Goal: Check status: Check status

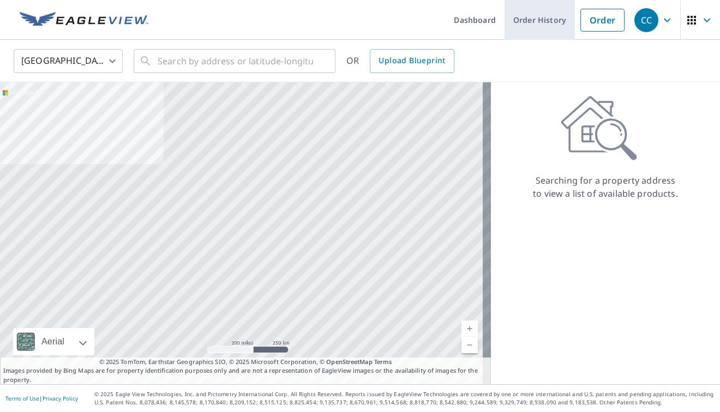
click at [527, 28] on link "Order History" at bounding box center [539, 20] width 70 height 40
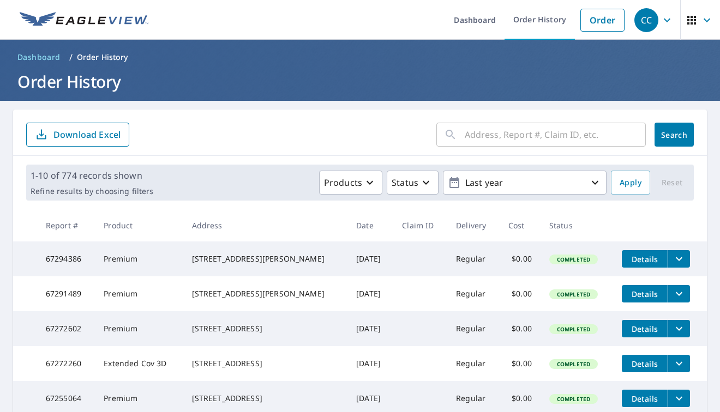
click at [476, 135] on input "text" at bounding box center [554, 134] width 181 height 31
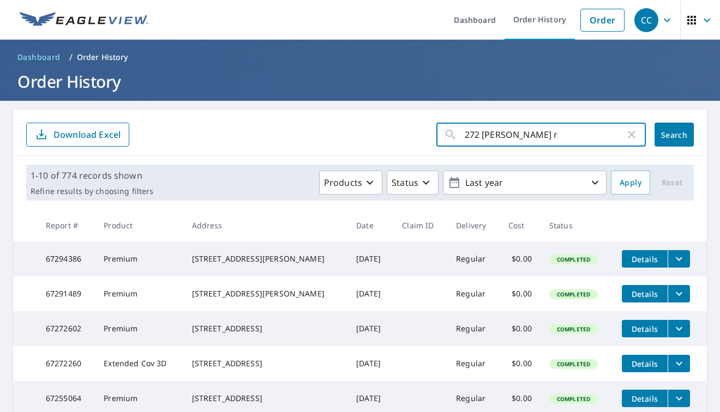
type input "272 burrows rd"
click at [674, 132] on span "Search" at bounding box center [674, 135] width 22 height 10
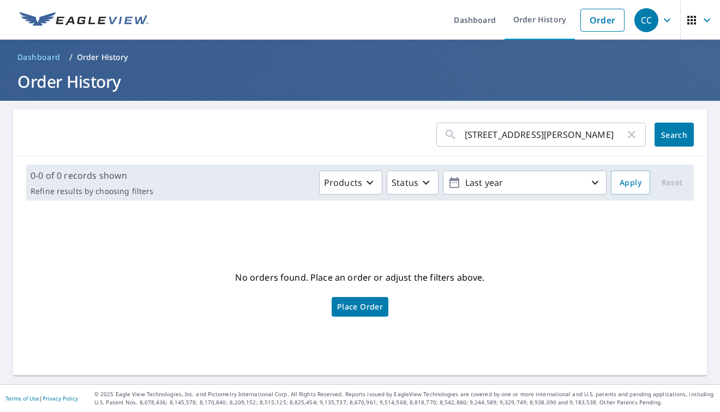
click at [500, 196] on div "0-0 of 0 records shown Refine results by choosing filters Products Status Last …" at bounding box center [359, 183] width 667 height 36
click at [515, 180] on p "Last year" at bounding box center [525, 182] width 128 height 19
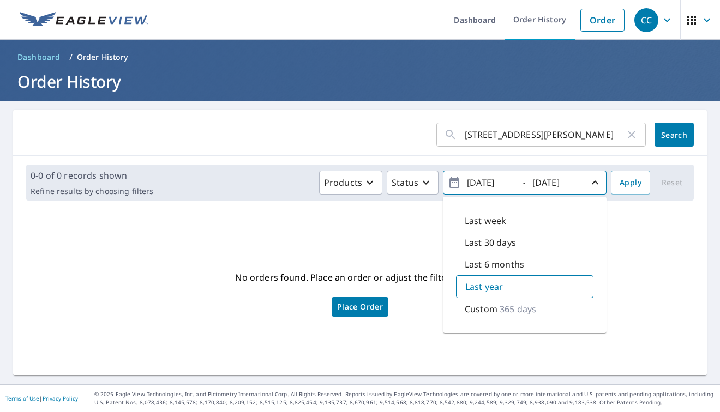
click at [498, 283] on div "Last year" at bounding box center [524, 286] width 137 height 23
click at [664, 138] on span "Search" at bounding box center [674, 135] width 22 height 10
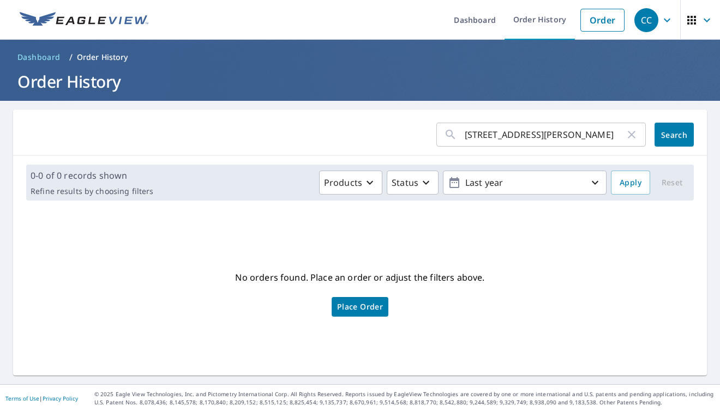
click at [104, 53] on p "Order History" at bounding box center [102, 57] width 51 height 11
click at [521, 33] on link "Order History" at bounding box center [539, 20] width 70 height 40
click at [526, 20] on link "Order History" at bounding box center [539, 20] width 70 height 40
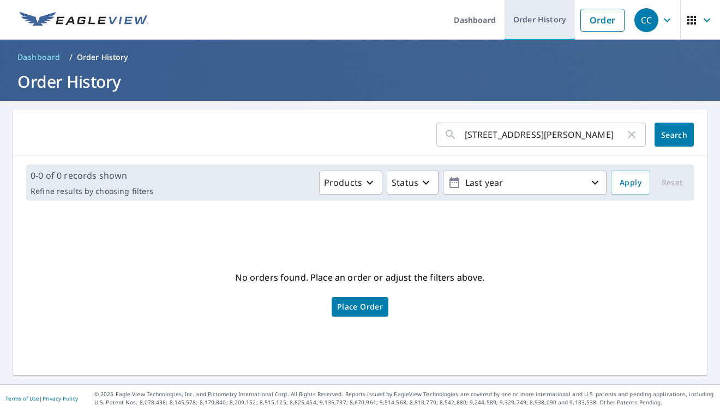
click at [526, 20] on link "Order History" at bounding box center [539, 20] width 70 height 40
